Goal: Information Seeking & Learning: Learn about a topic

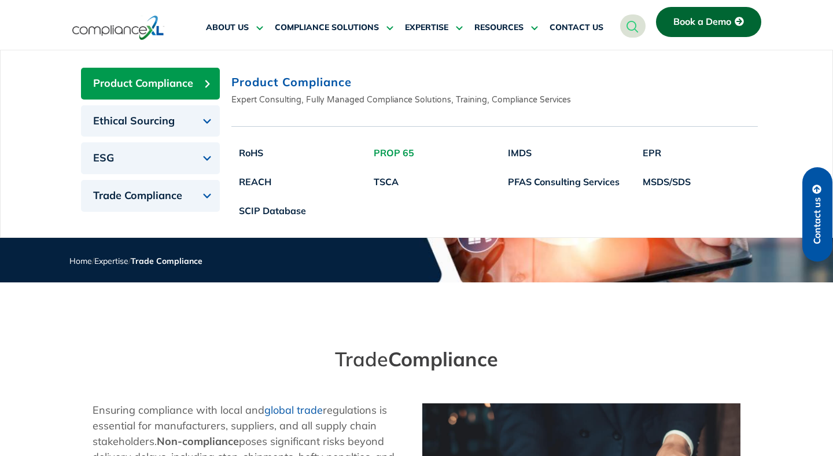
click at [384, 158] on link "PROP 65" at bounding box center [394, 152] width 56 height 29
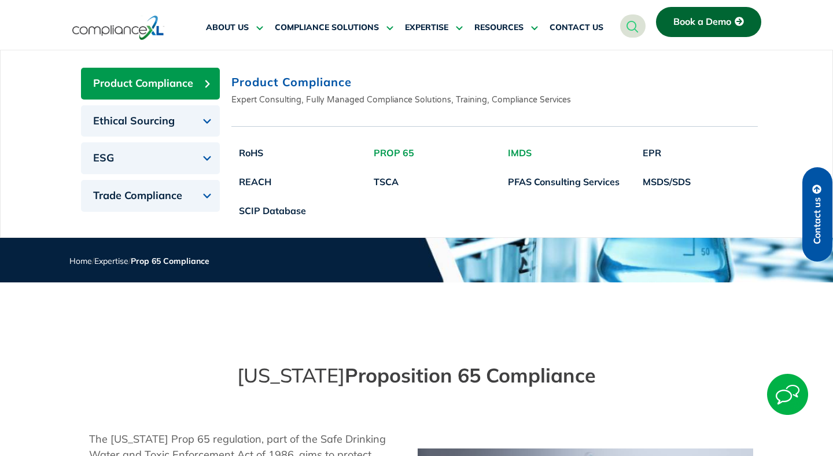
click at [517, 161] on link "IMDS" at bounding box center [564, 152] width 127 height 29
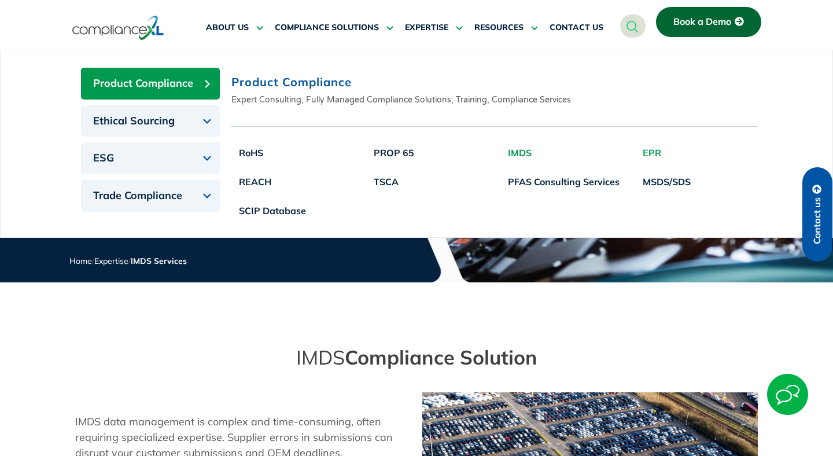
click at [643, 155] on link "EPR" at bounding box center [666, 152] width 63 height 29
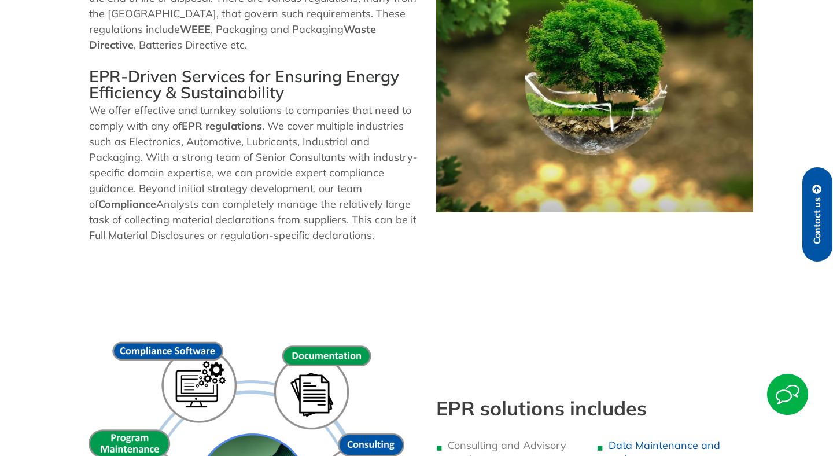
click at [340, 211] on p "We offer effective and turnkey solutions to companies that need to comply with …" at bounding box center [257, 172] width 336 height 141
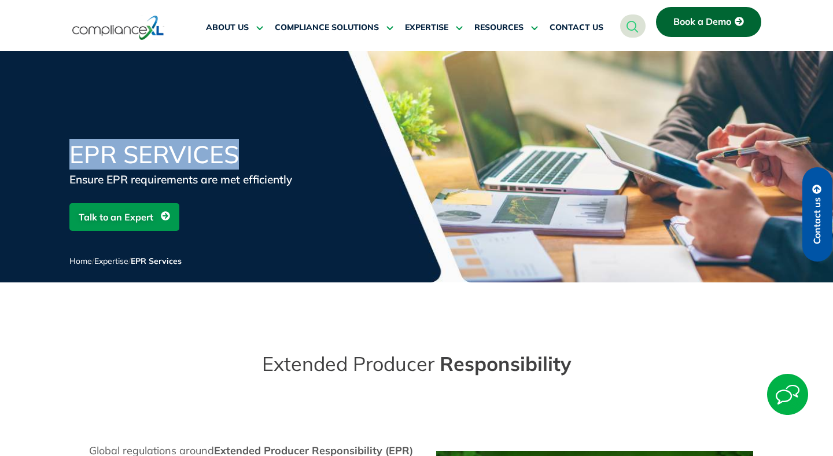
click at [67, 146] on div "EPR Services Ensure EPR requirements are met efficiently Talk to an Expert Home…" at bounding box center [416, 212] width 833 height 140
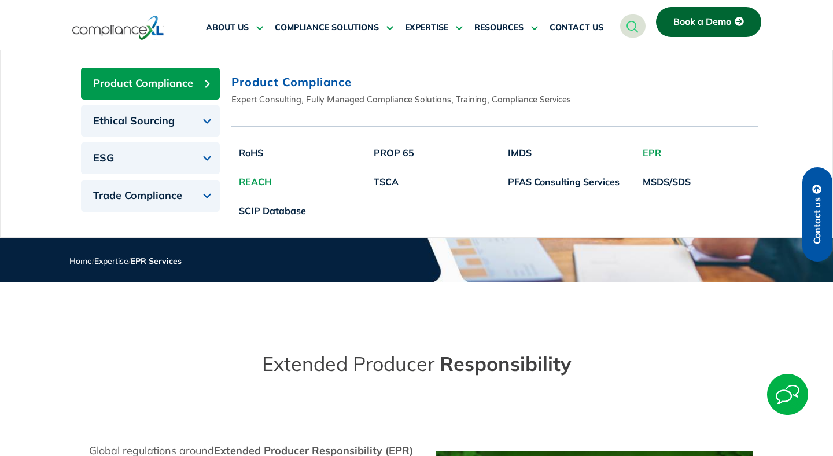
click at [251, 179] on link "REACH" at bounding box center [273, 181] width 82 height 29
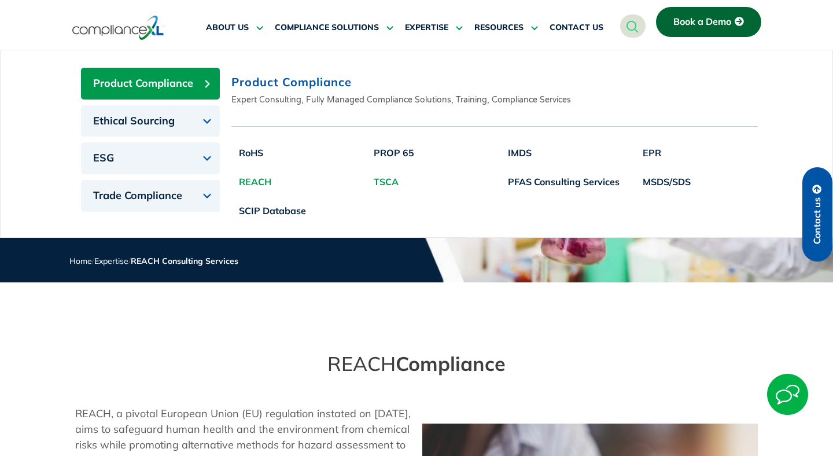
click at [394, 181] on link "TSCA" at bounding box center [394, 181] width 56 height 29
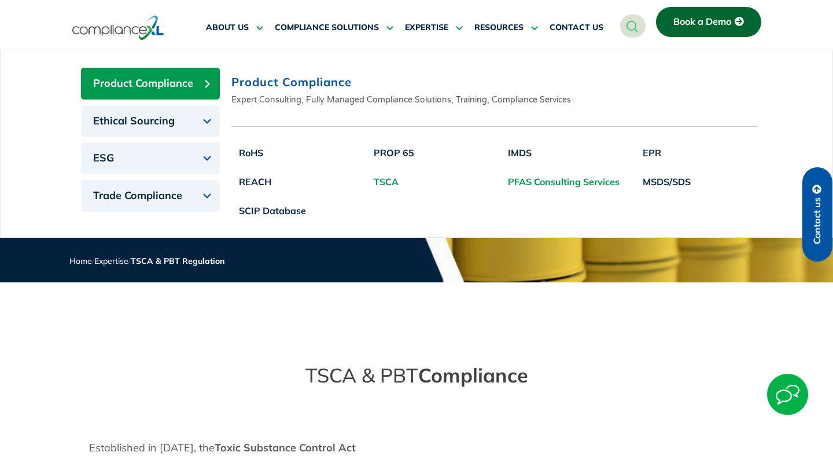
click at [533, 184] on link "PFAS Consulting Services" at bounding box center [564, 181] width 127 height 29
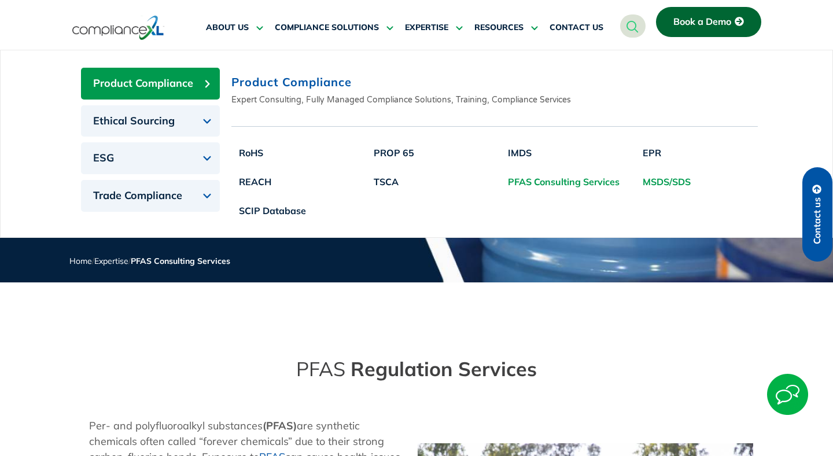
click at [671, 179] on link "MSDS/SDS" at bounding box center [666, 181] width 63 height 29
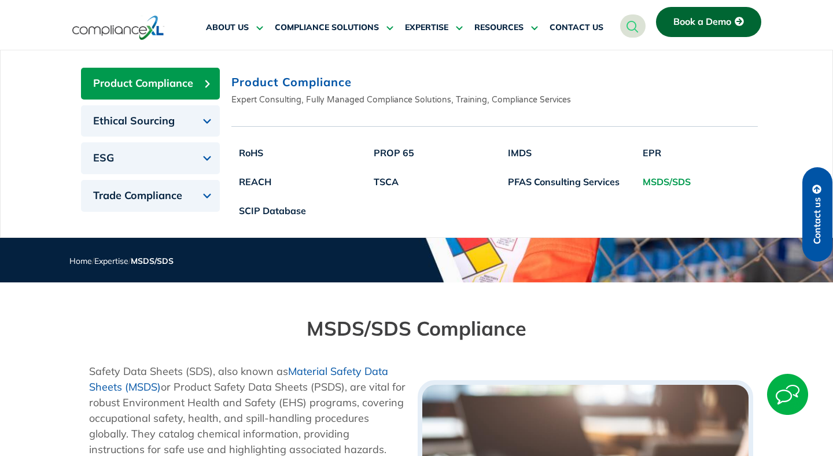
click at [317, 91] on div "Product Compliance" at bounding box center [495, 84] width 527 height 20
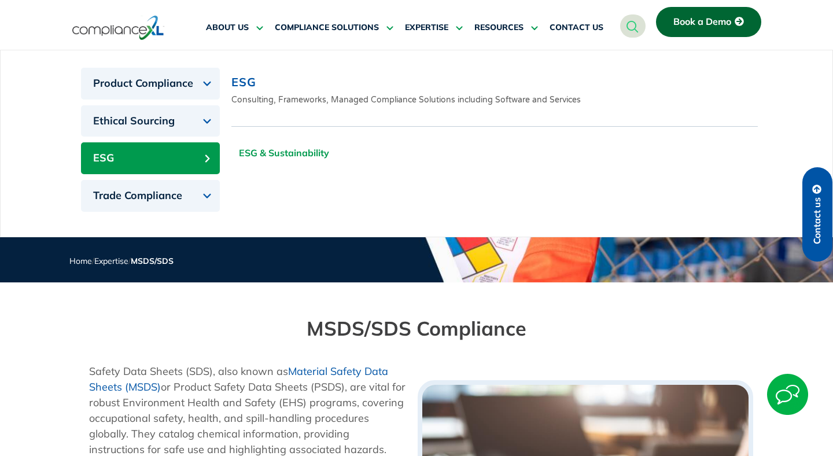
click at [282, 152] on link "ESG & Sustainability" at bounding box center [284, 152] width 105 height 29
